Goal: Transaction & Acquisition: Purchase product/service

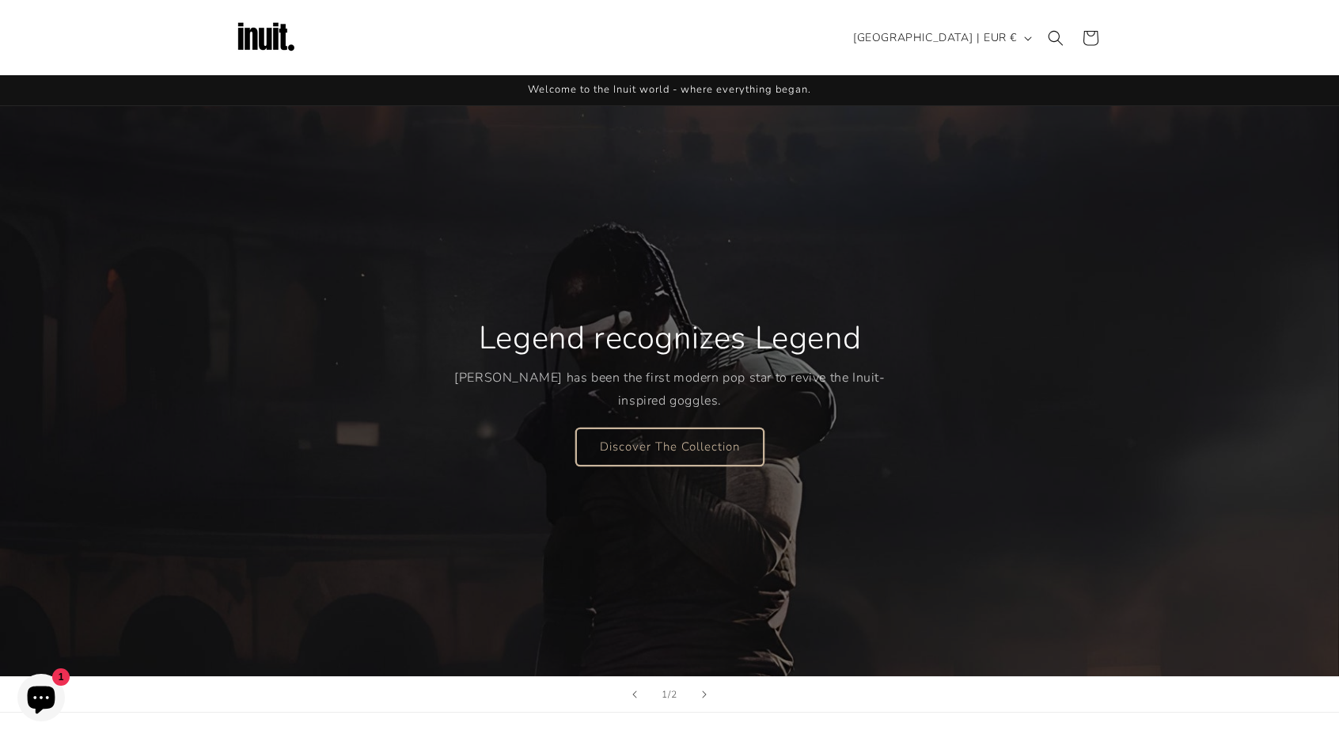
click at [700, 454] on link "Discover The Collection" at bounding box center [670, 445] width 188 height 37
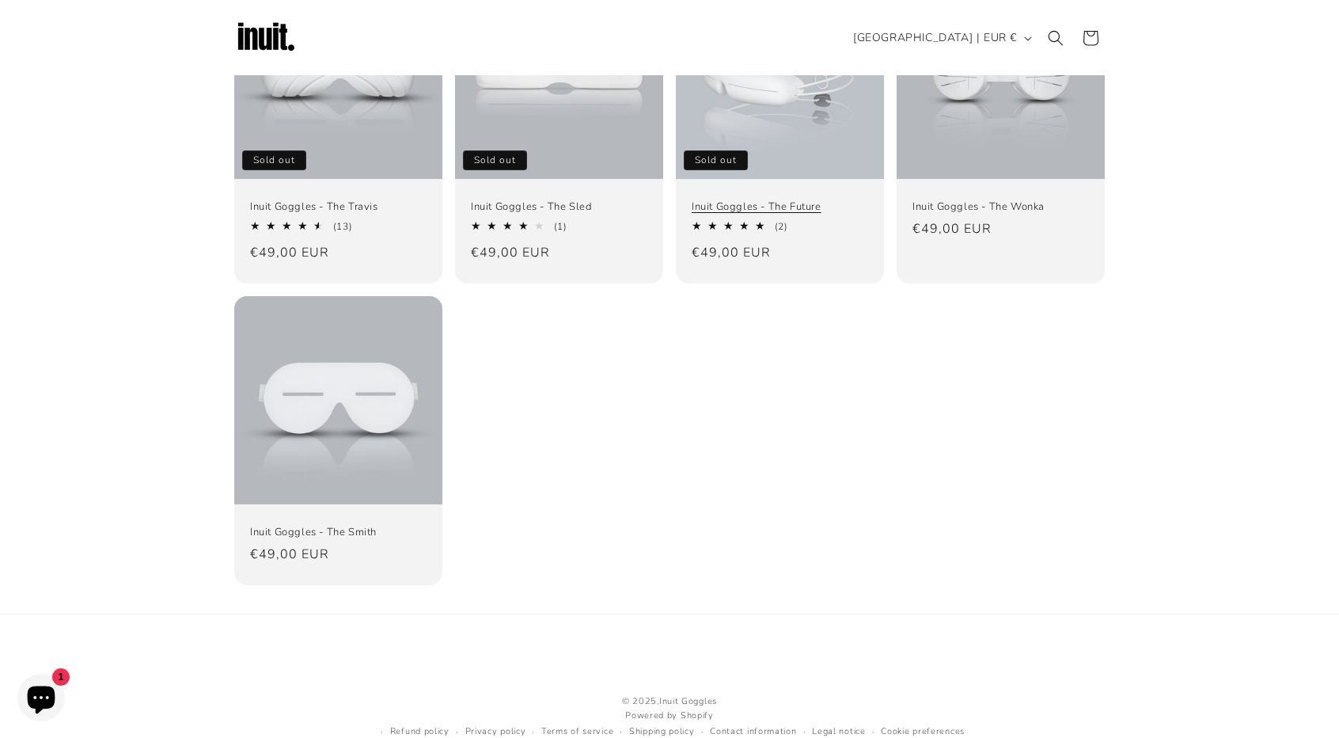
scroll to position [55, 0]
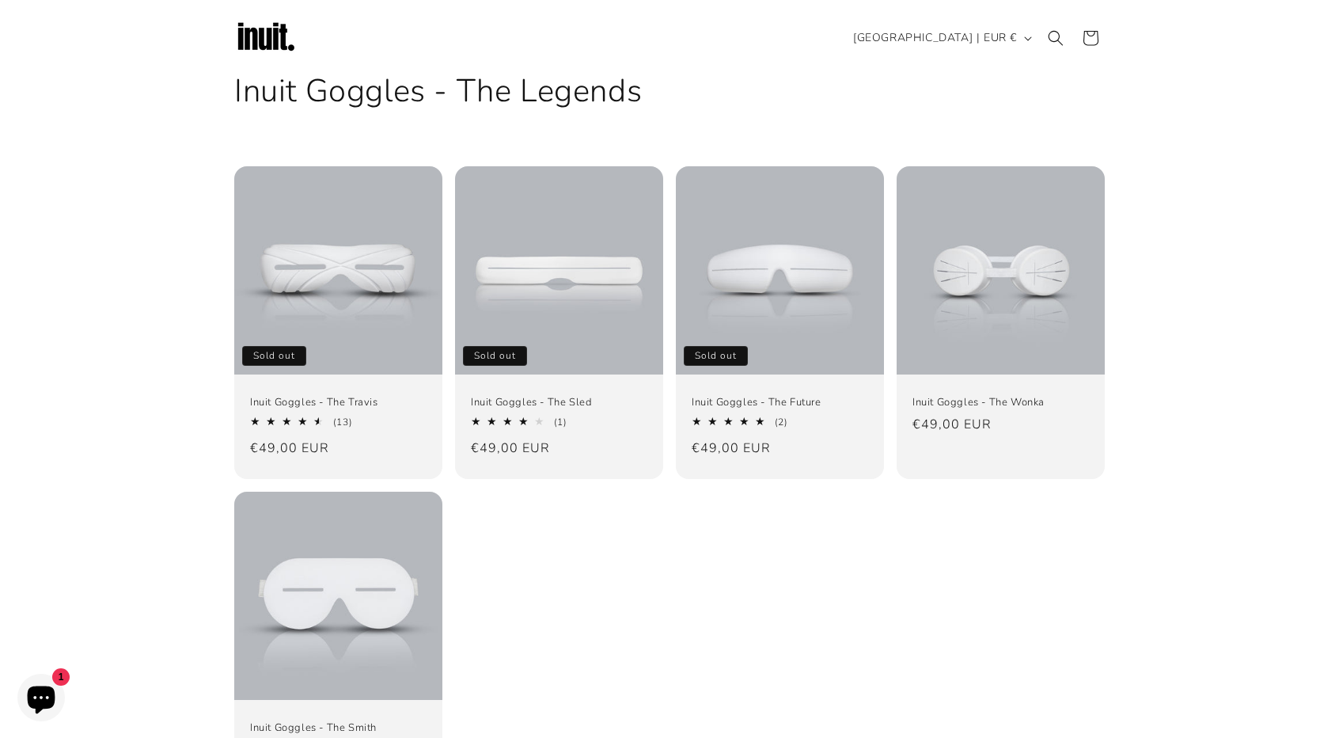
click at [446, 267] on ul "Inuit Goggles - The Travis Sold out Inuit Goggles - The Travis 4.69 / 5.0 (13) …" at bounding box center [669, 473] width 871 height 614
click at [426, 396] on link "Inuit Goggles - The Travis" at bounding box center [338, 402] width 176 height 13
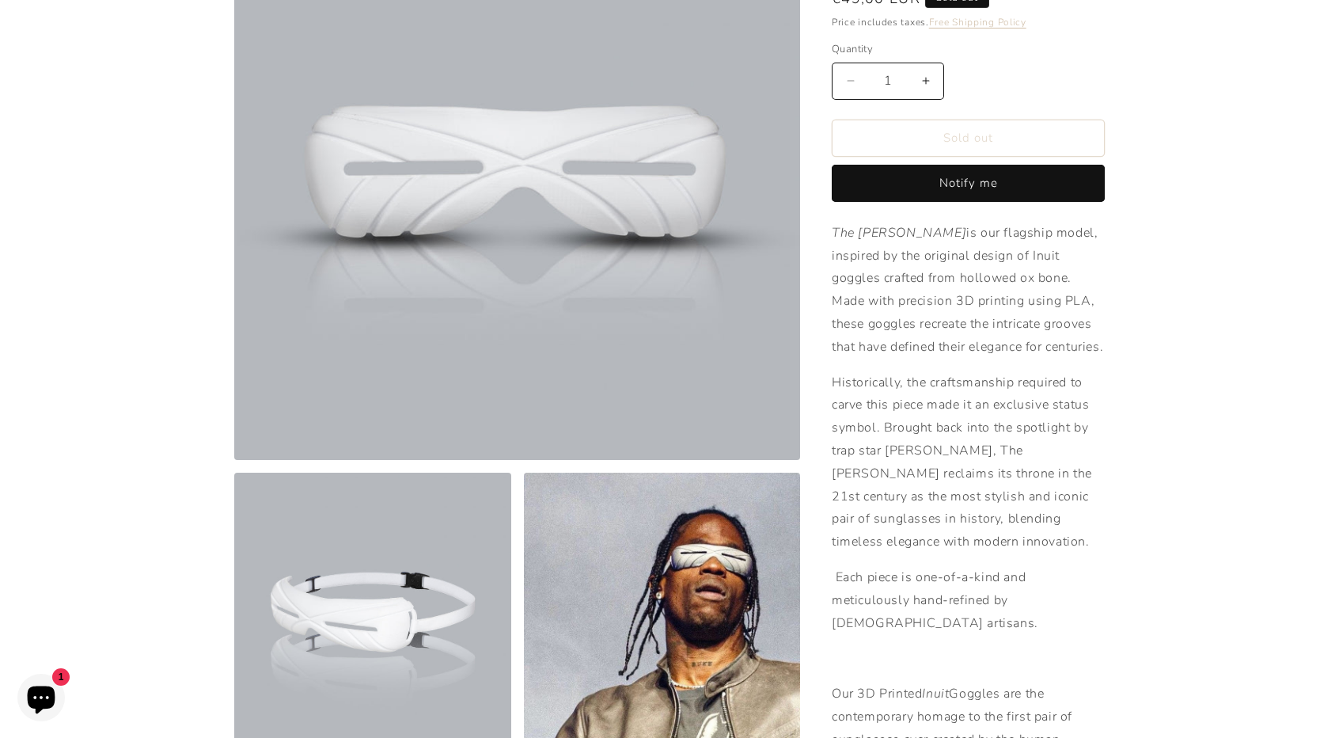
scroll to position [317, 0]
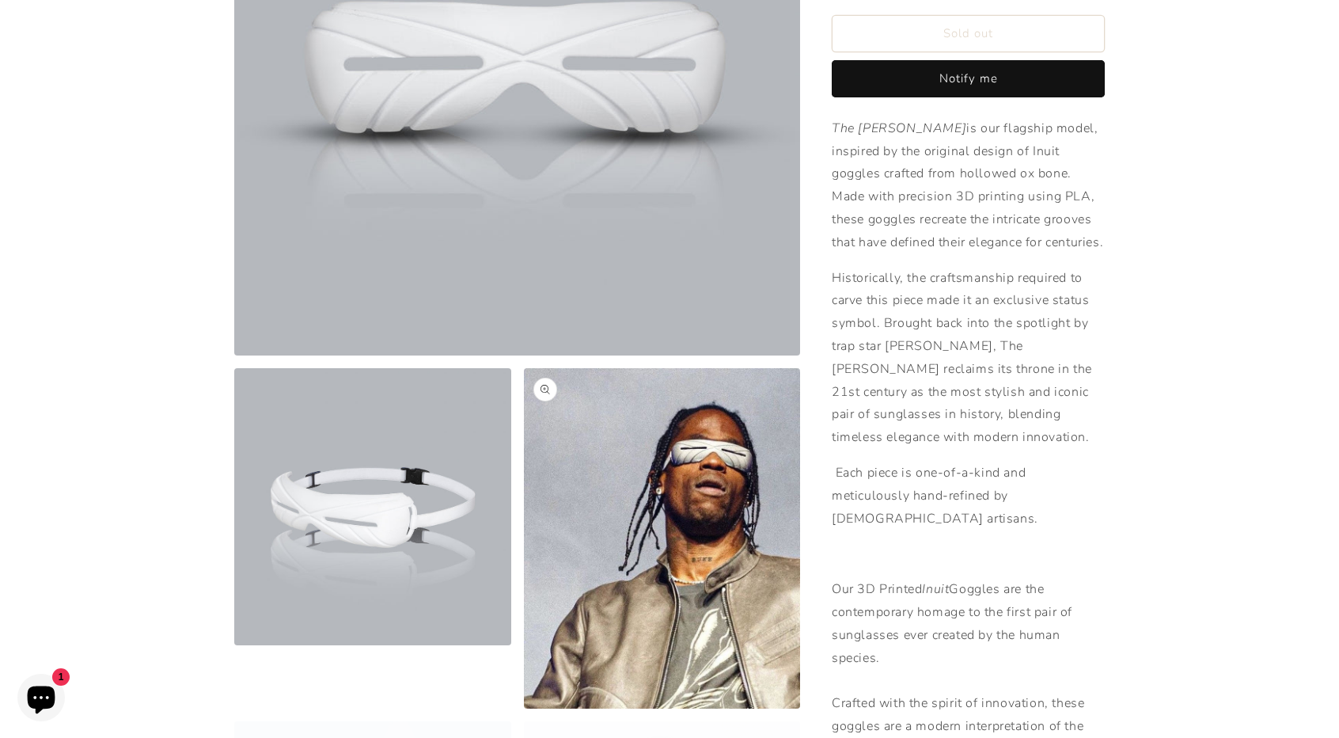
click at [524, 708] on button "Open media 3 in modal" at bounding box center [524, 708] width 0 height 0
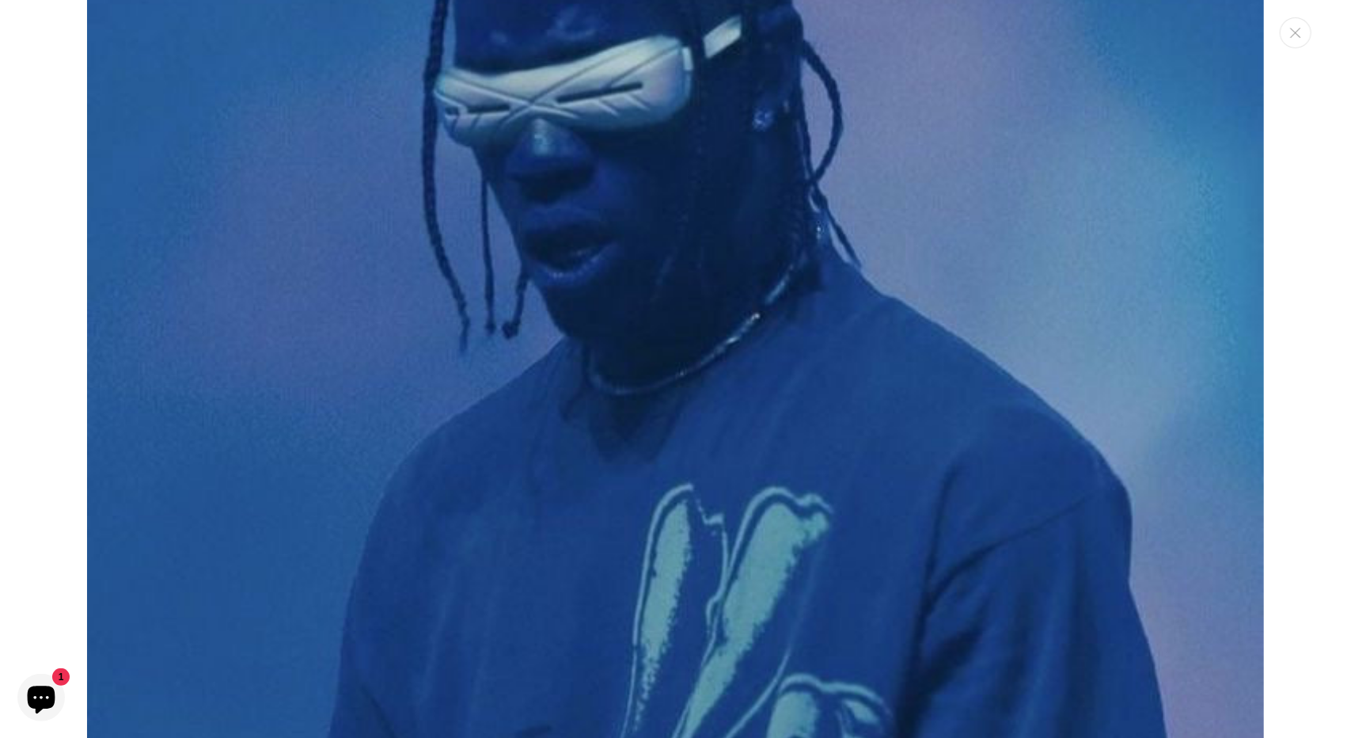
scroll to position [4142, 0]
